Goal: Find specific page/section: Find specific page/section

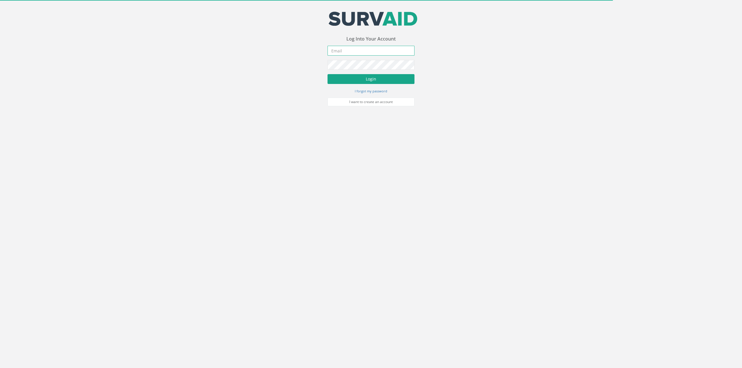
type input "[PERSON_NAME][EMAIL_ADDRESS][DOMAIN_NAME]"
click at [364, 78] on button "Login" at bounding box center [371, 79] width 87 height 10
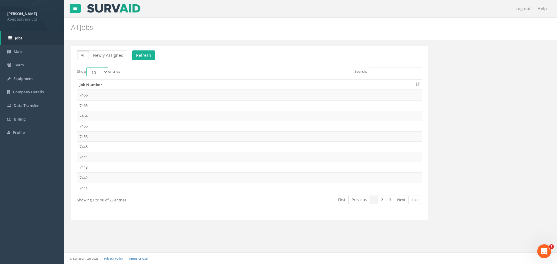
click at [104, 69] on select "10 25 50 100" at bounding box center [97, 72] width 22 height 9
select select "100"
click at [87, 68] on select "10 25 50 100" at bounding box center [97, 72] width 22 height 9
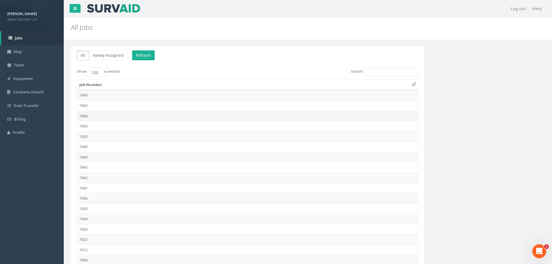
click at [95, 113] on td "7464" at bounding box center [247, 116] width 341 height 10
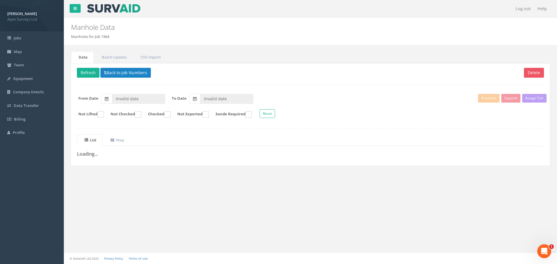
type input "[DATE]"
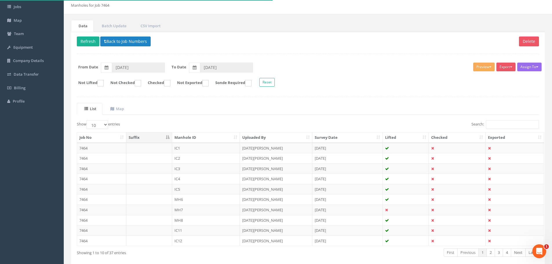
scroll to position [59, 0]
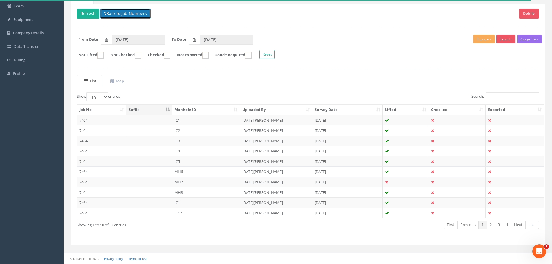
click at [119, 13] on button "Back to Job Numbers" at bounding box center [125, 14] width 50 height 10
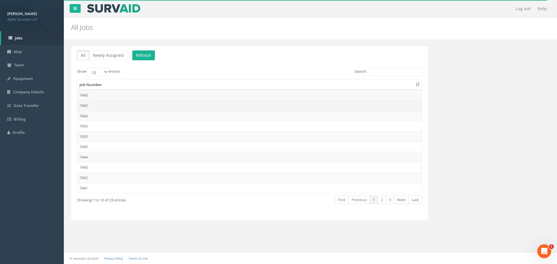
click at [93, 108] on td "7465" at bounding box center [249, 105] width 344 height 10
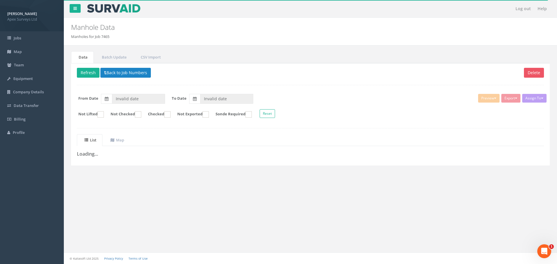
type input "[DATE]"
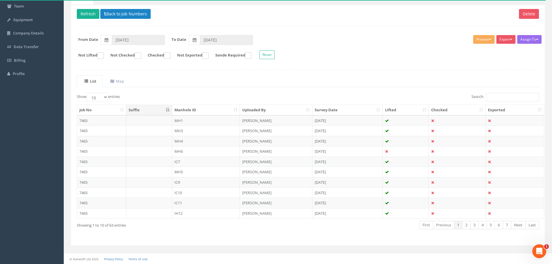
scroll to position [59, 0]
click at [114, 12] on button "Back to Job Numbers" at bounding box center [125, 14] width 50 height 10
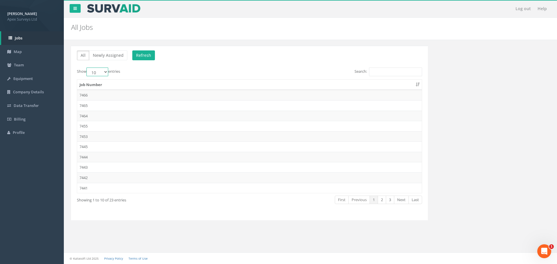
click at [99, 75] on select "10 25 50 100" at bounding box center [97, 72] width 22 height 9
select select "100"
click at [87, 68] on select "10 25 50 100" at bounding box center [97, 72] width 22 height 9
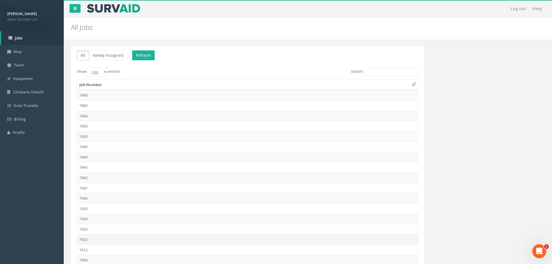
click at [100, 238] on td "7432" at bounding box center [247, 239] width 341 height 10
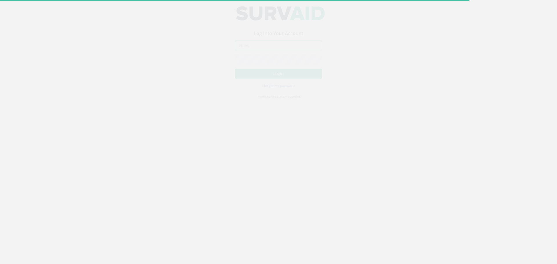
type input "[PERSON_NAME][EMAIL_ADDRESS][DOMAIN_NAME]"
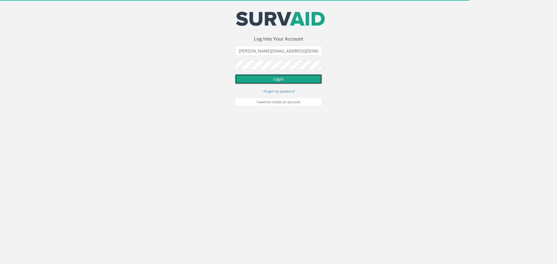
click at [291, 78] on button "Login" at bounding box center [278, 79] width 87 height 10
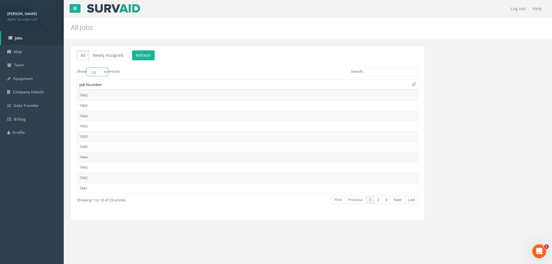
click at [99, 74] on select "10 25 50 100" at bounding box center [97, 72] width 22 height 9
select select "100"
click at [87, 68] on select "10 25 50 100" at bounding box center [97, 72] width 22 height 9
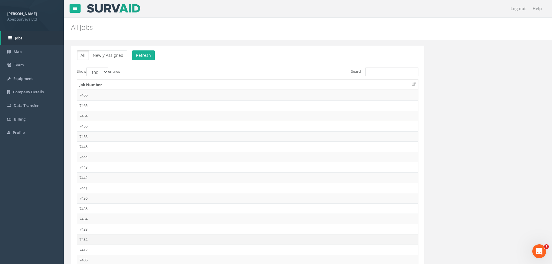
click at [101, 242] on td "7432" at bounding box center [247, 239] width 341 height 10
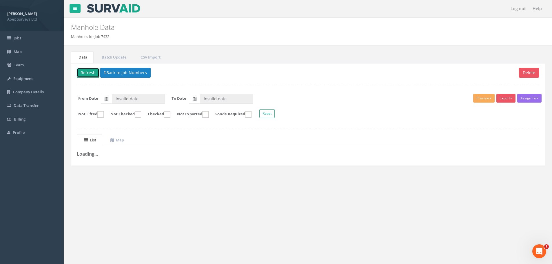
click at [94, 75] on button "Refresh" at bounding box center [88, 73] width 23 height 10
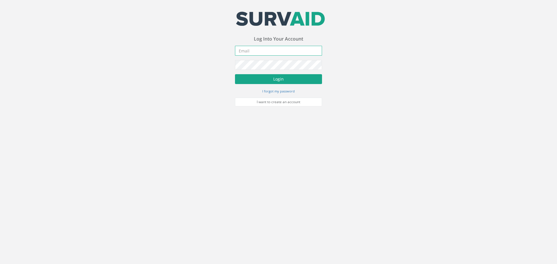
type input "[PERSON_NAME][EMAIL_ADDRESS][DOMAIN_NAME]"
click at [285, 77] on button "Login" at bounding box center [278, 79] width 87 height 10
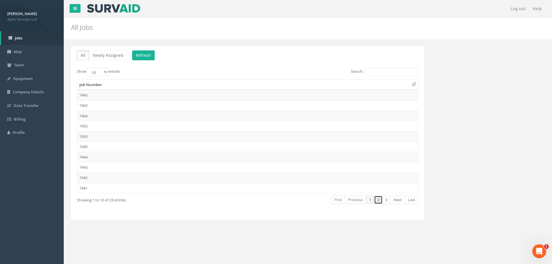
click at [380, 200] on link "2" at bounding box center [378, 200] width 8 height 8
click at [100, 137] on td "7432" at bounding box center [247, 136] width 341 height 10
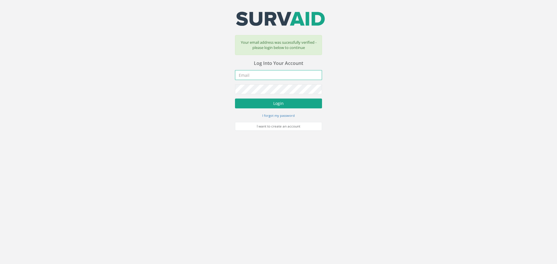
type input "[PERSON_NAME][EMAIL_ADDRESS][DOMAIN_NAME]"
click at [269, 106] on button "Login" at bounding box center [278, 104] width 87 height 10
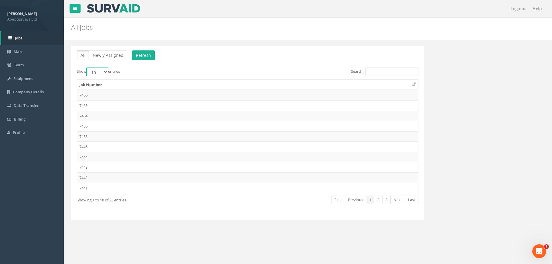
click at [101, 72] on select "10 25 50 100" at bounding box center [97, 72] width 22 height 9
select select "100"
click at [87, 68] on select "10 25 50 100" at bounding box center [97, 72] width 22 height 9
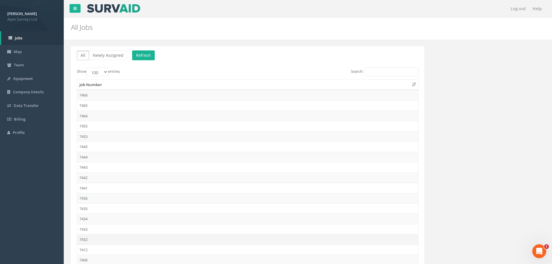
click at [94, 240] on td "7432" at bounding box center [247, 239] width 341 height 10
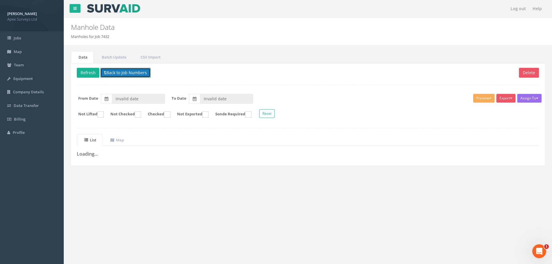
click at [118, 72] on button "Back to Job Numbers" at bounding box center [125, 73] width 50 height 10
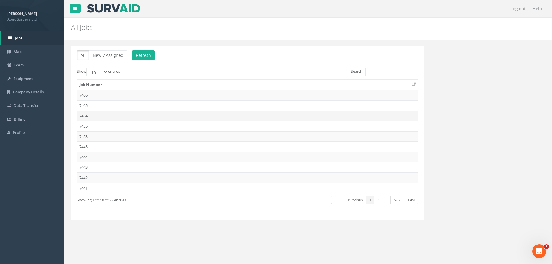
click at [97, 120] on td "7464" at bounding box center [247, 116] width 341 height 10
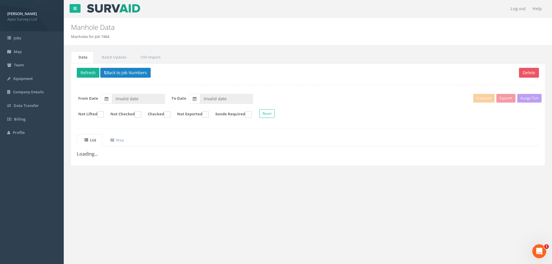
type input "[DATE]"
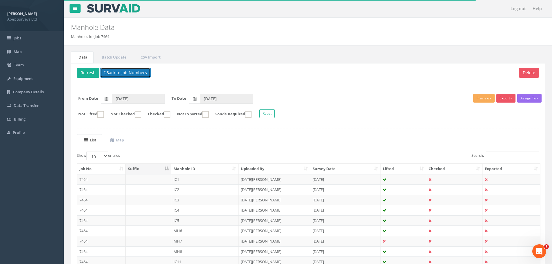
click at [113, 71] on button "Back to Job Numbers" at bounding box center [125, 73] width 50 height 10
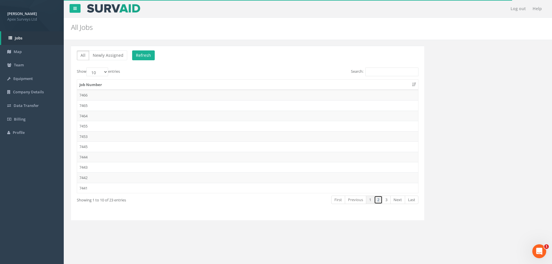
click at [379, 201] on link "2" at bounding box center [378, 200] width 8 height 8
click at [103, 136] on td "7432" at bounding box center [247, 136] width 341 height 10
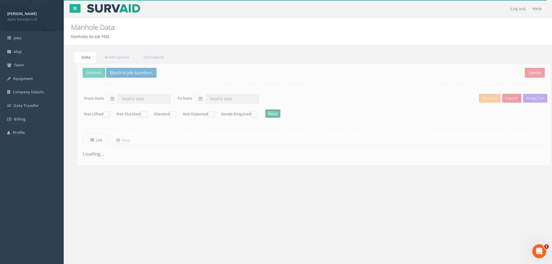
click at [275, 112] on button "Reset" at bounding box center [266, 113] width 15 height 9
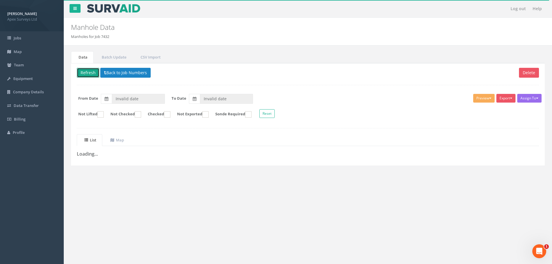
click at [95, 74] on button "Refresh" at bounding box center [88, 73] width 23 height 10
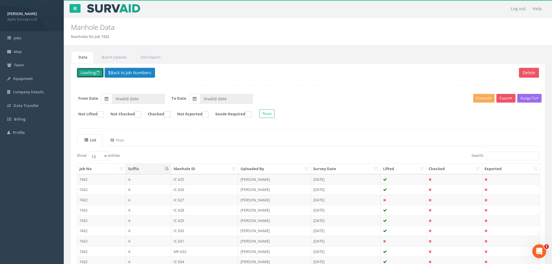
type input "31/08/2025"
type input "[DATE]"
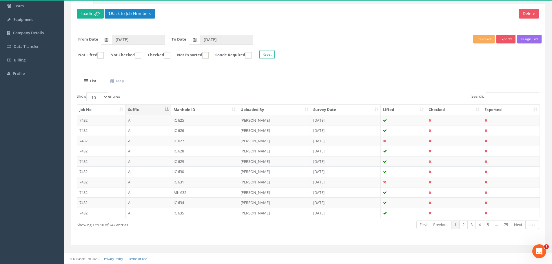
click at [140, 111] on th "Suffix" at bounding box center [149, 110] width 46 height 10
click at [152, 114] on th "Suffix" at bounding box center [149, 110] width 46 height 10
click at [106, 96] on select "10 25 50 100" at bounding box center [97, 96] width 22 height 9
select select "100"
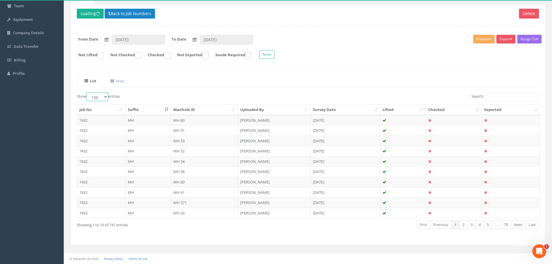
click at [87, 92] on select "10 25 50 100" at bounding box center [97, 96] width 22 height 9
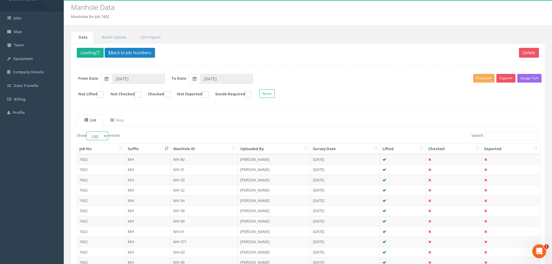
scroll to position [0, 0]
